Goal: Task Accomplishment & Management: Manage account settings

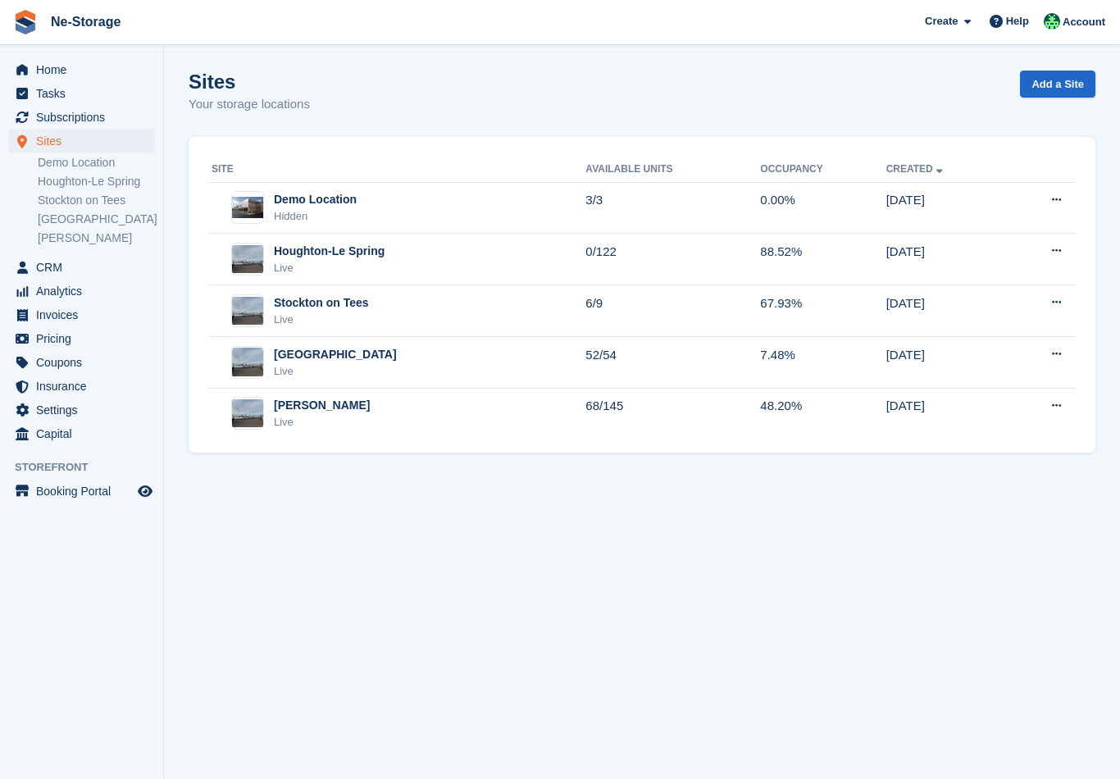
click at [455, 248] on div "Houghton-Le Spring Live" at bounding box center [398, 260] width 374 height 34
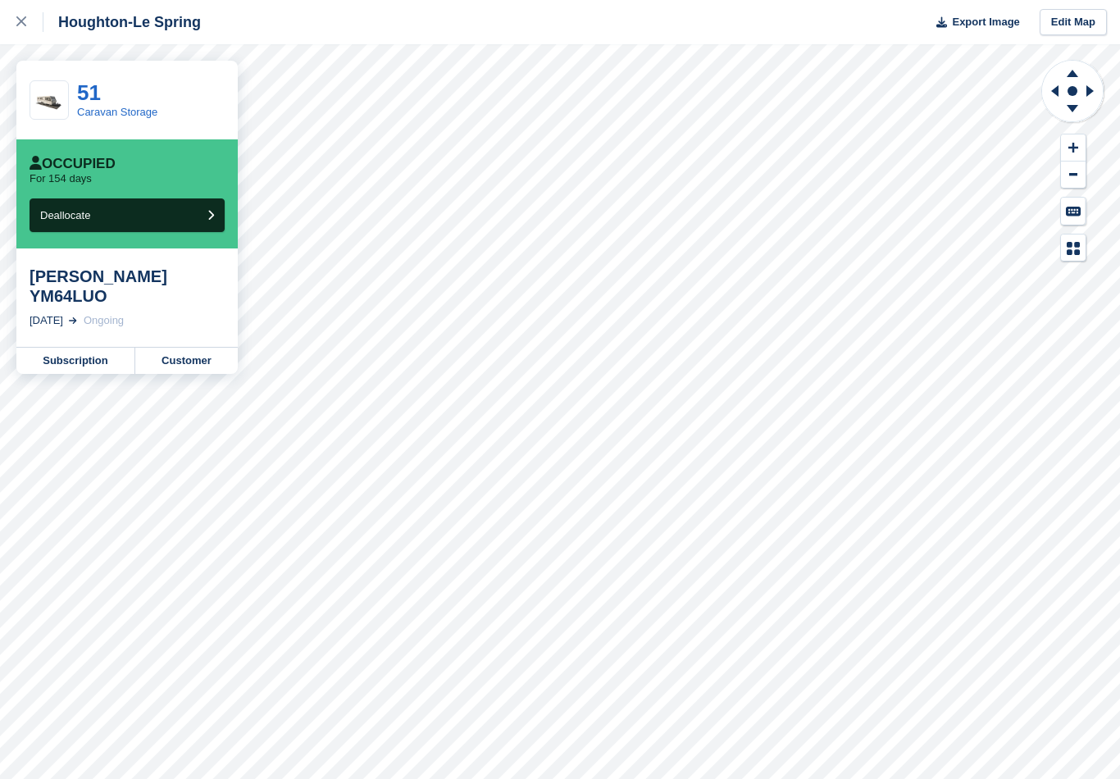
click at [175, 357] on link "Customer" at bounding box center [186, 361] width 102 height 26
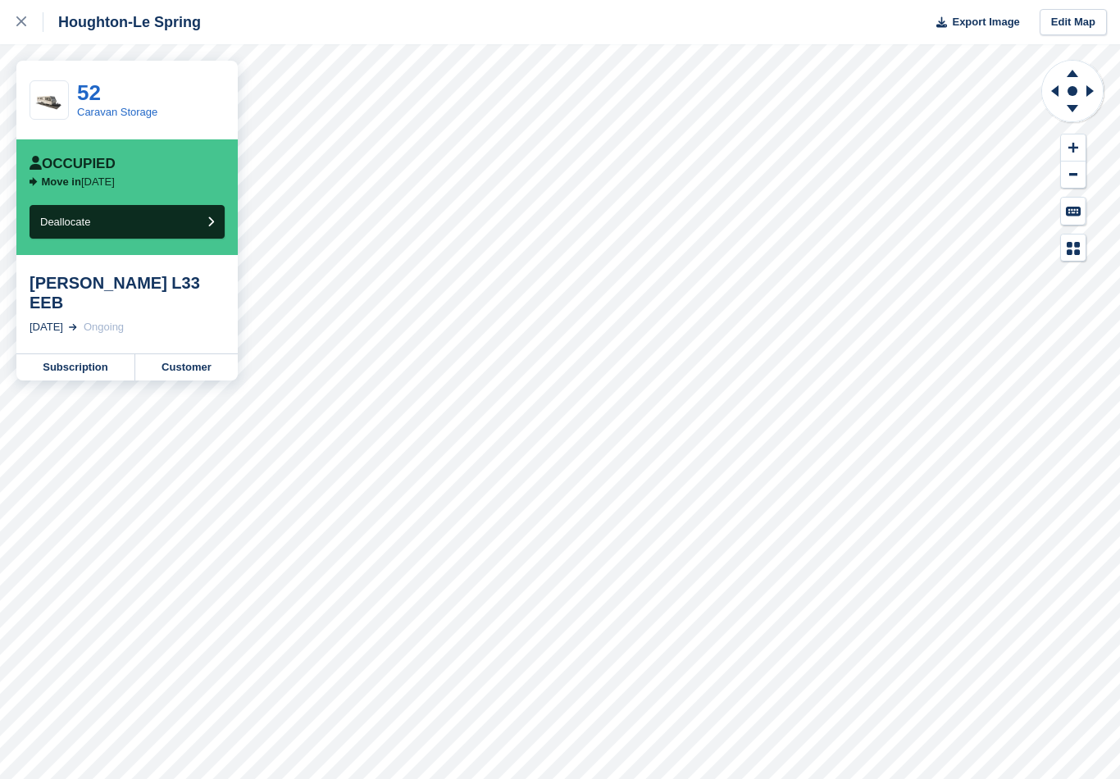
click at [191, 354] on link "Customer" at bounding box center [186, 367] width 102 height 26
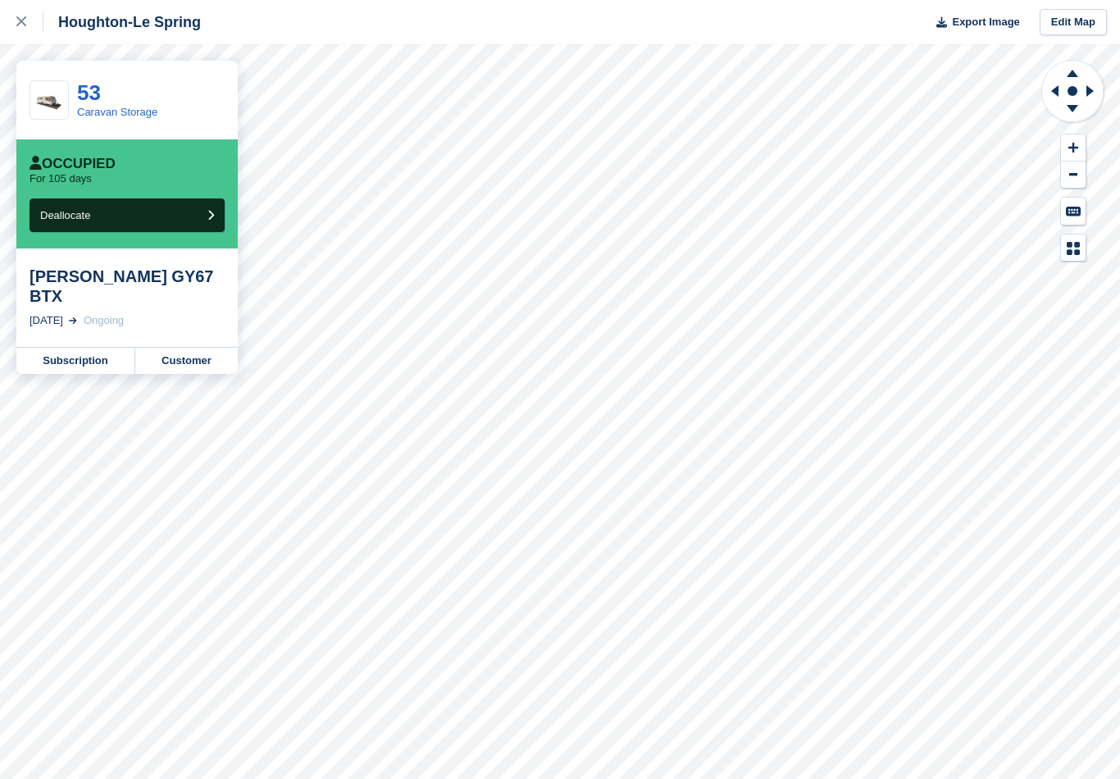
click at [179, 348] on link "Customer" at bounding box center [186, 361] width 102 height 26
click at [181, 348] on link "Customer" at bounding box center [186, 361] width 102 height 26
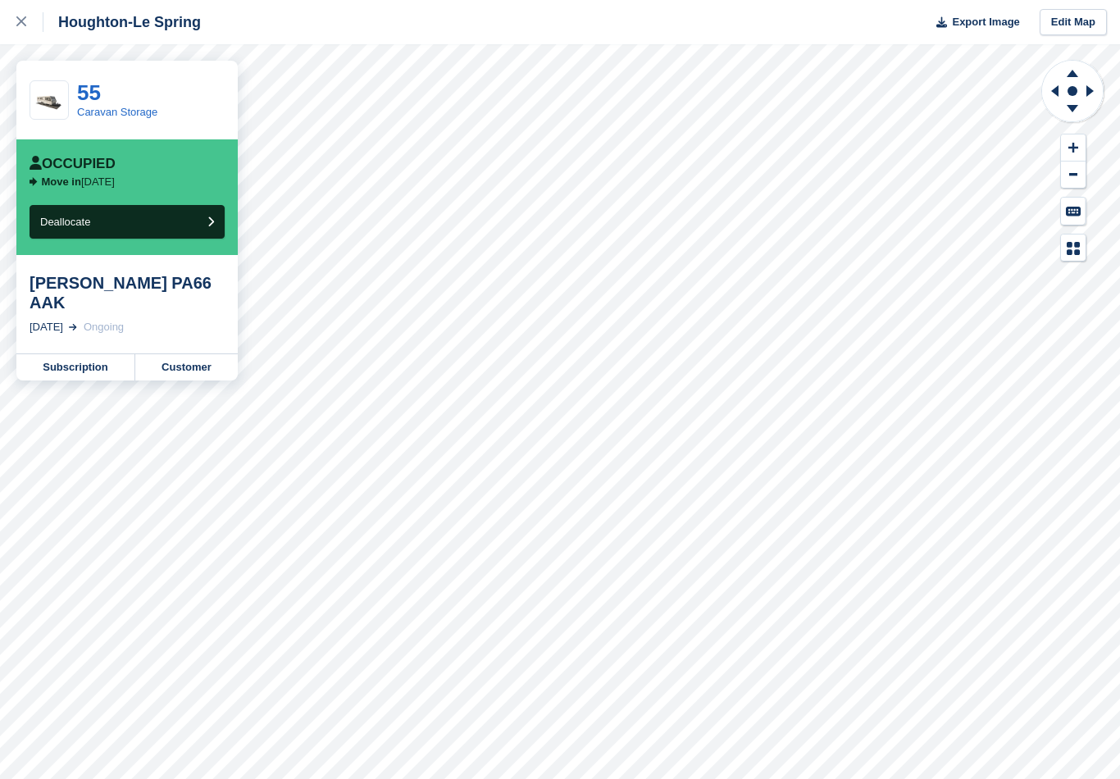
click at [183, 354] on link "Customer" at bounding box center [186, 367] width 102 height 26
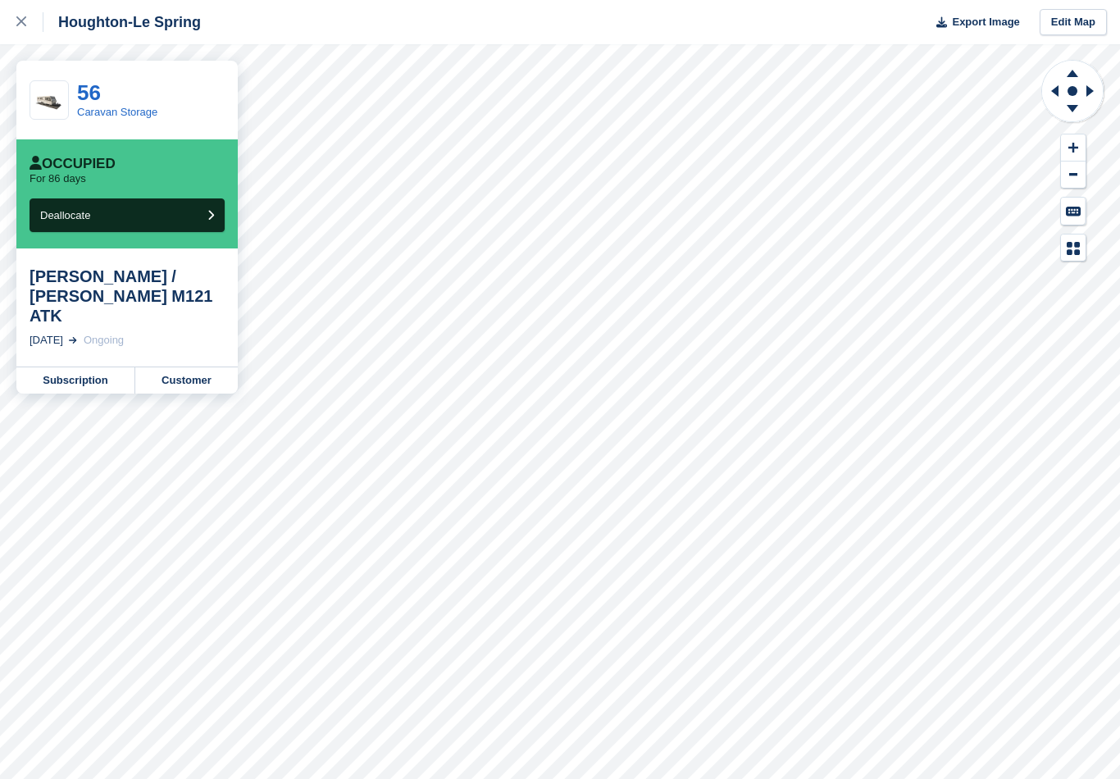
click at [176, 367] on link "Customer" at bounding box center [186, 380] width 102 height 26
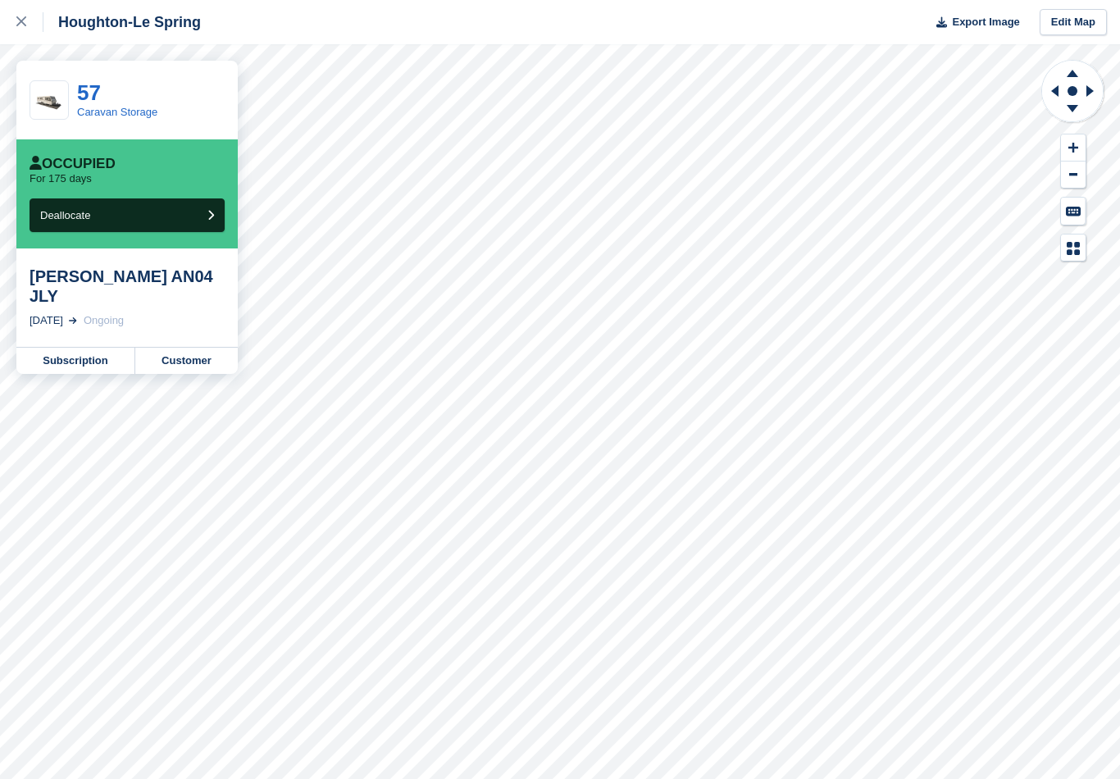
click at [176, 351] on link "Customer" at bounding box center [186, 361] width 102 height 26
click at [184, 332] on link "Customer" at bounding box center [186, 341] width 102 height 26
